Goal: Entertainment & Leisure: Consume media (video, audio)

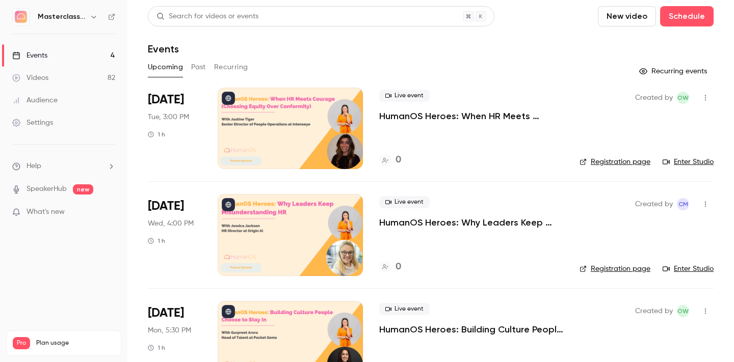
click at [45, 77] on div "Videos" at bounding box center [30, 78] width 36 height 10
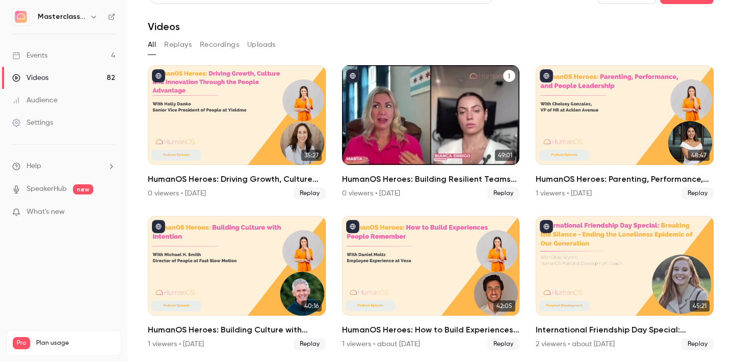
scroll to position [24, 0]
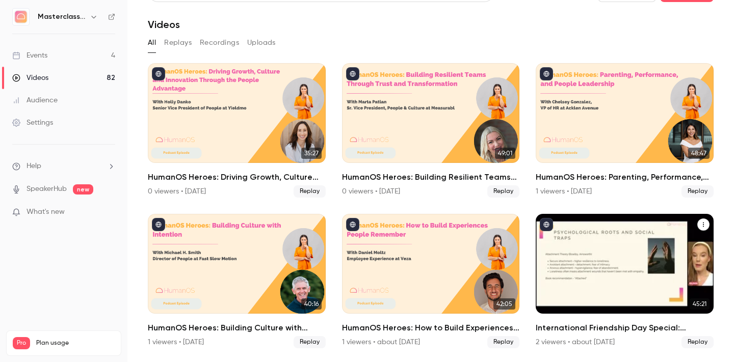
click at [614, 299] on div "International Friendship Day Special: Breaking the Silence - Ending the Lonelin…" at bounding box center [624, 264] width 178 height 100
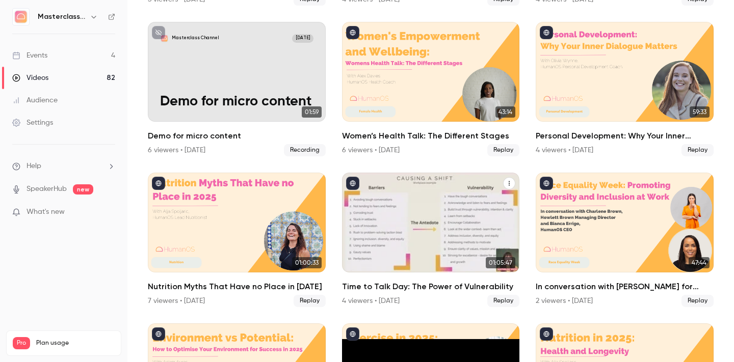
scroll to position [1424, 0]
